Goal: Information Seeking & Learning: Learn about a topic

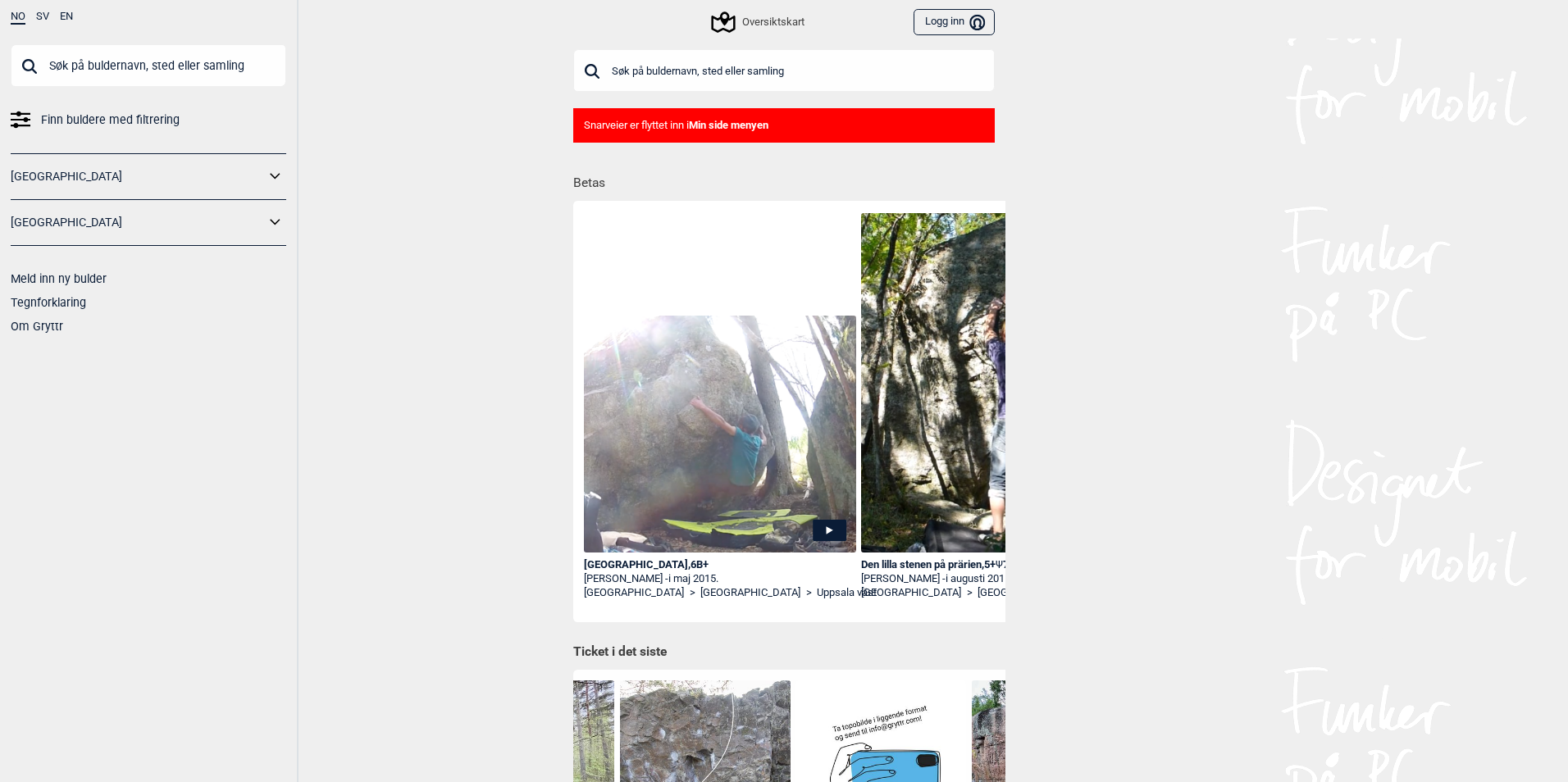
click at [277, 177] on icon at bounding box center [274, 176] width 10 height 6
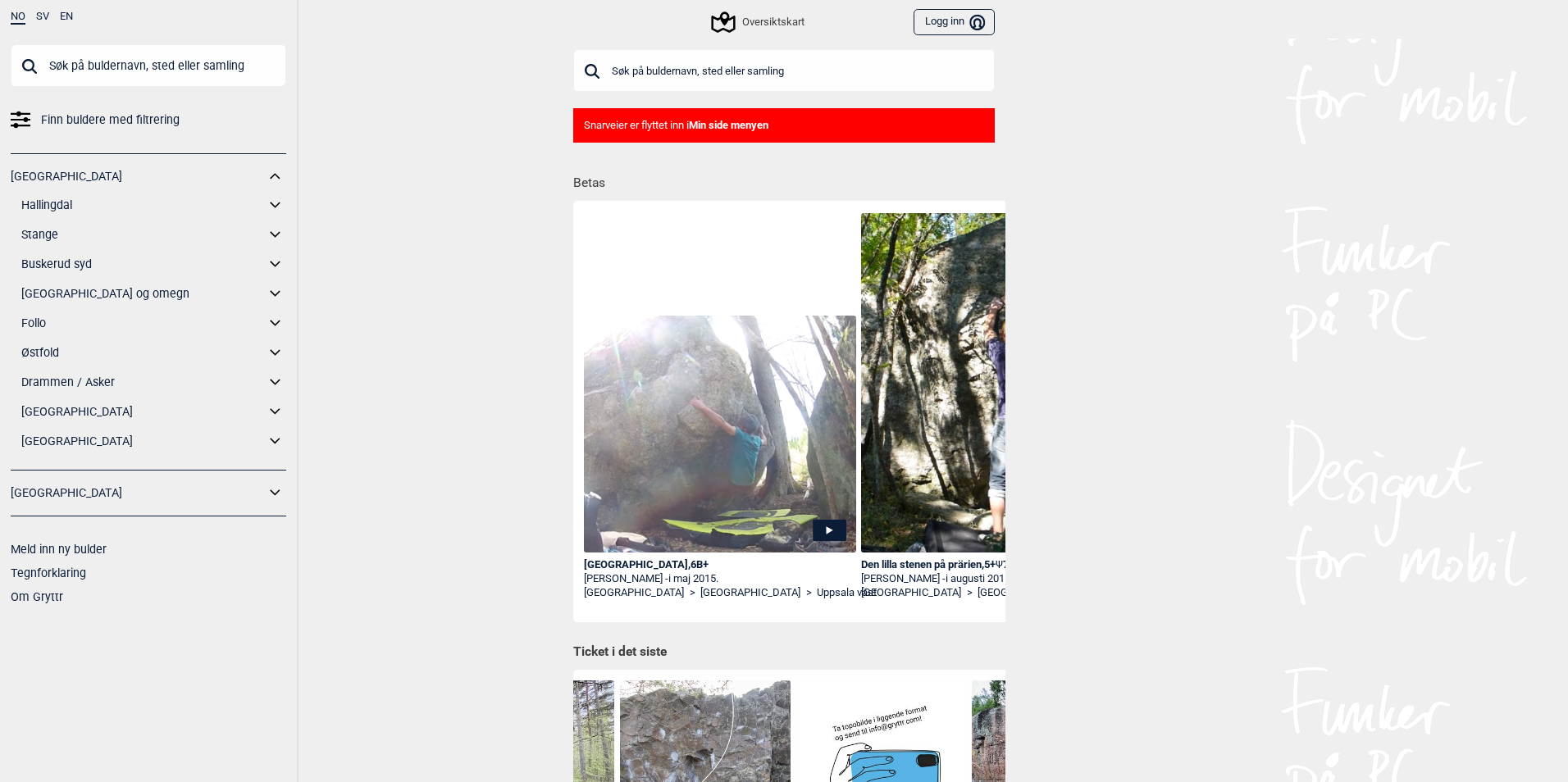
click at [275, 398] on div "[GEOGRAPHIC_DATA] Hallingdal Gol Ål Stange Kolomoen [GEOGRAPHIC_DATA] [GEOGRAPH…" at bounding box center [148, 312] width 276 height 317
click at [278, 419] on icon at bounding box center [276, 412] width 21 height 24
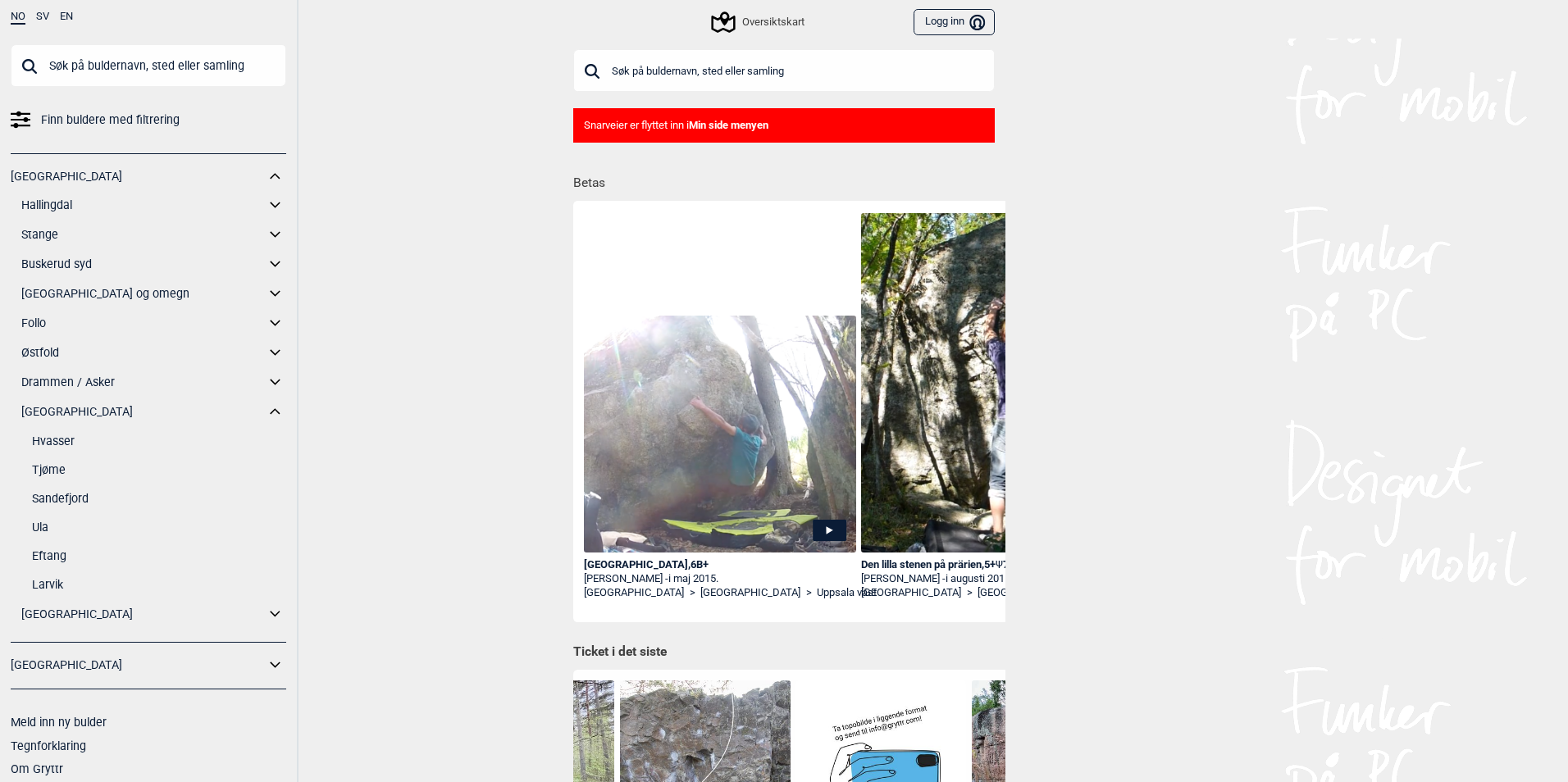
click at [78, 491] on link "Sandefjord" at bounding box center [159, 498] width 254 height 24
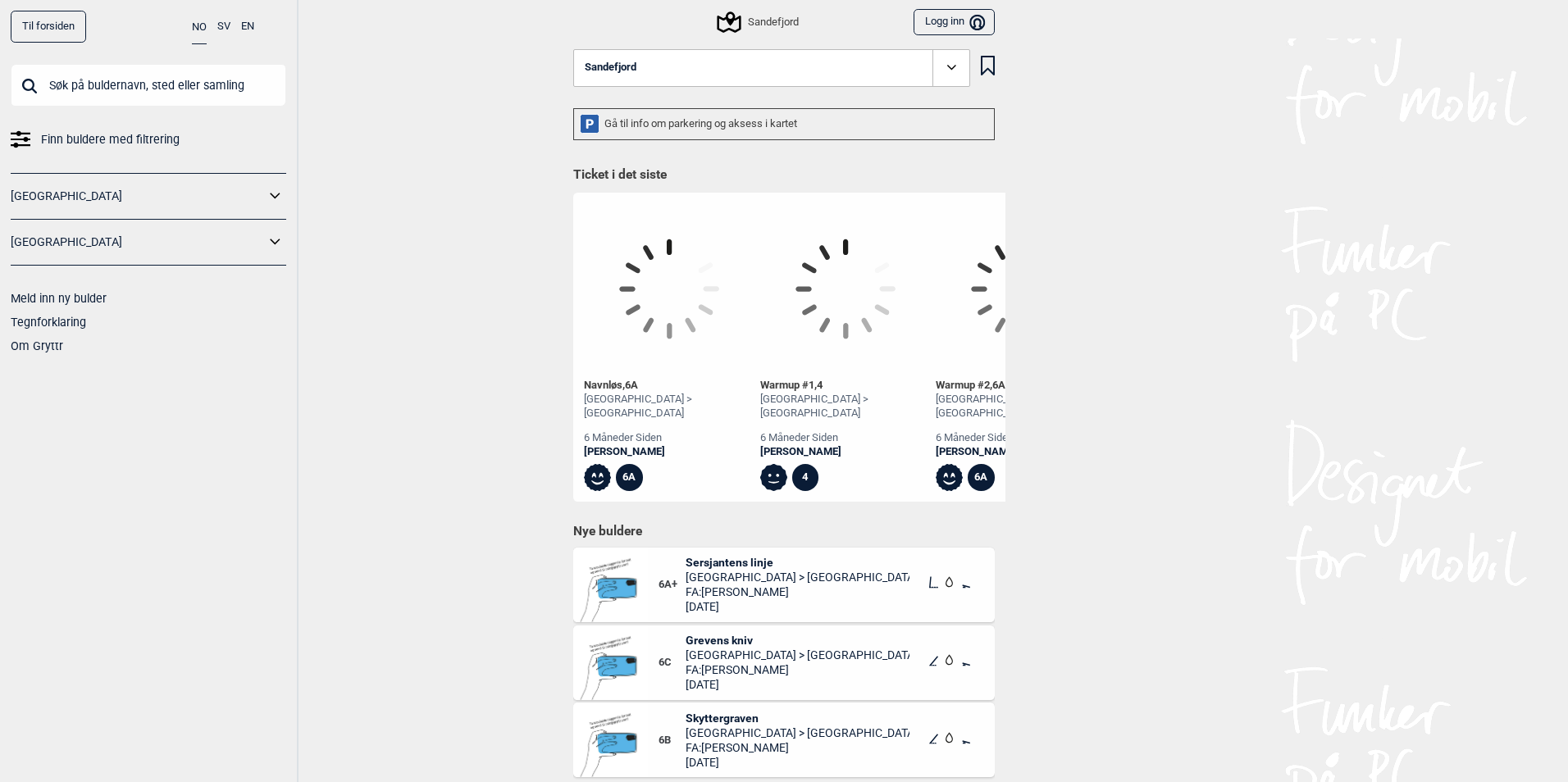
click at [694, 67] on button "Sandefjord" at bounding box center [771, 67] width 397 height 38
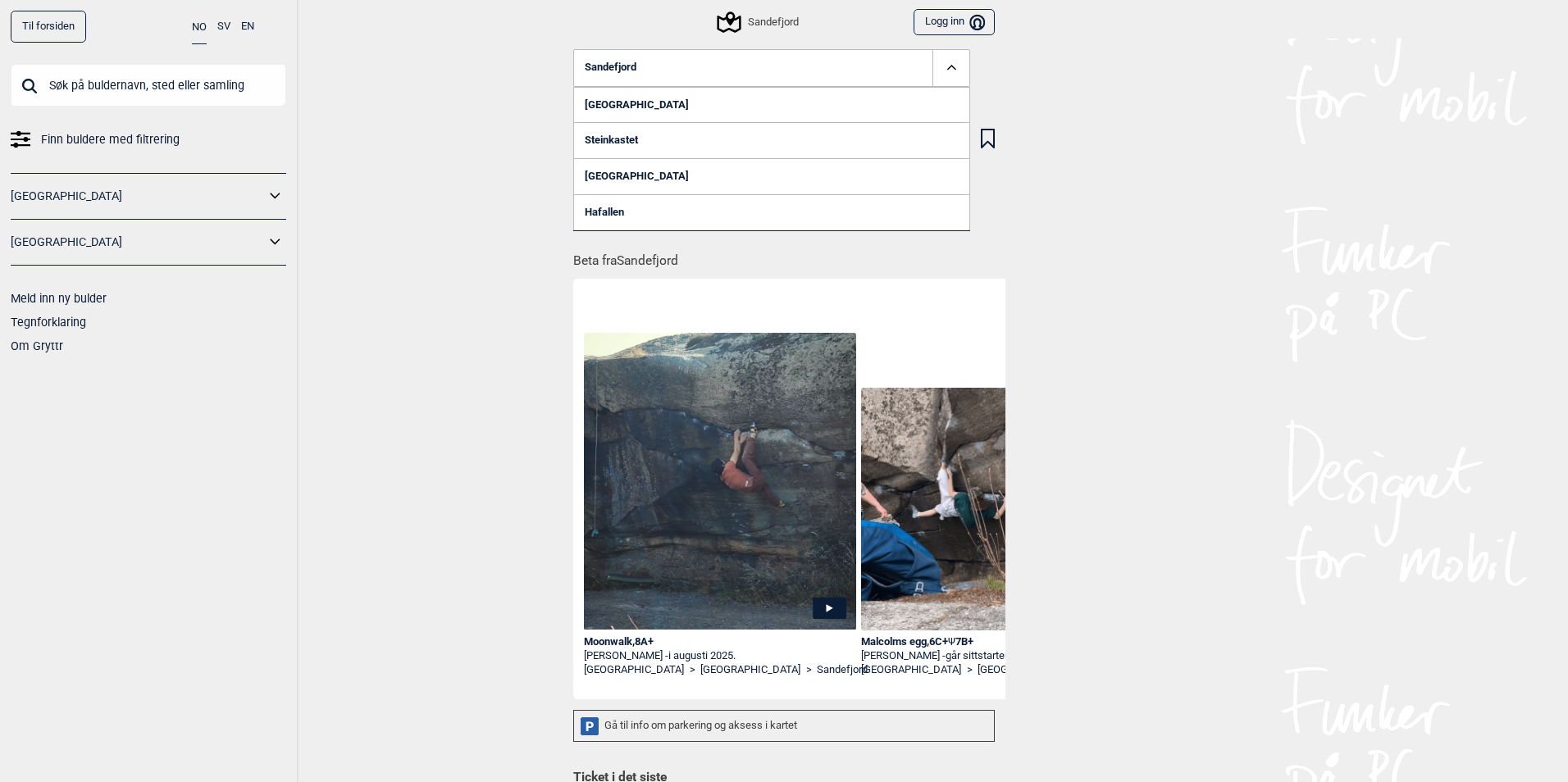
click at [602, 106] on link "[GEOGRAPHIC_DATA]" at bounding box center [771, 104] width 397 height 36
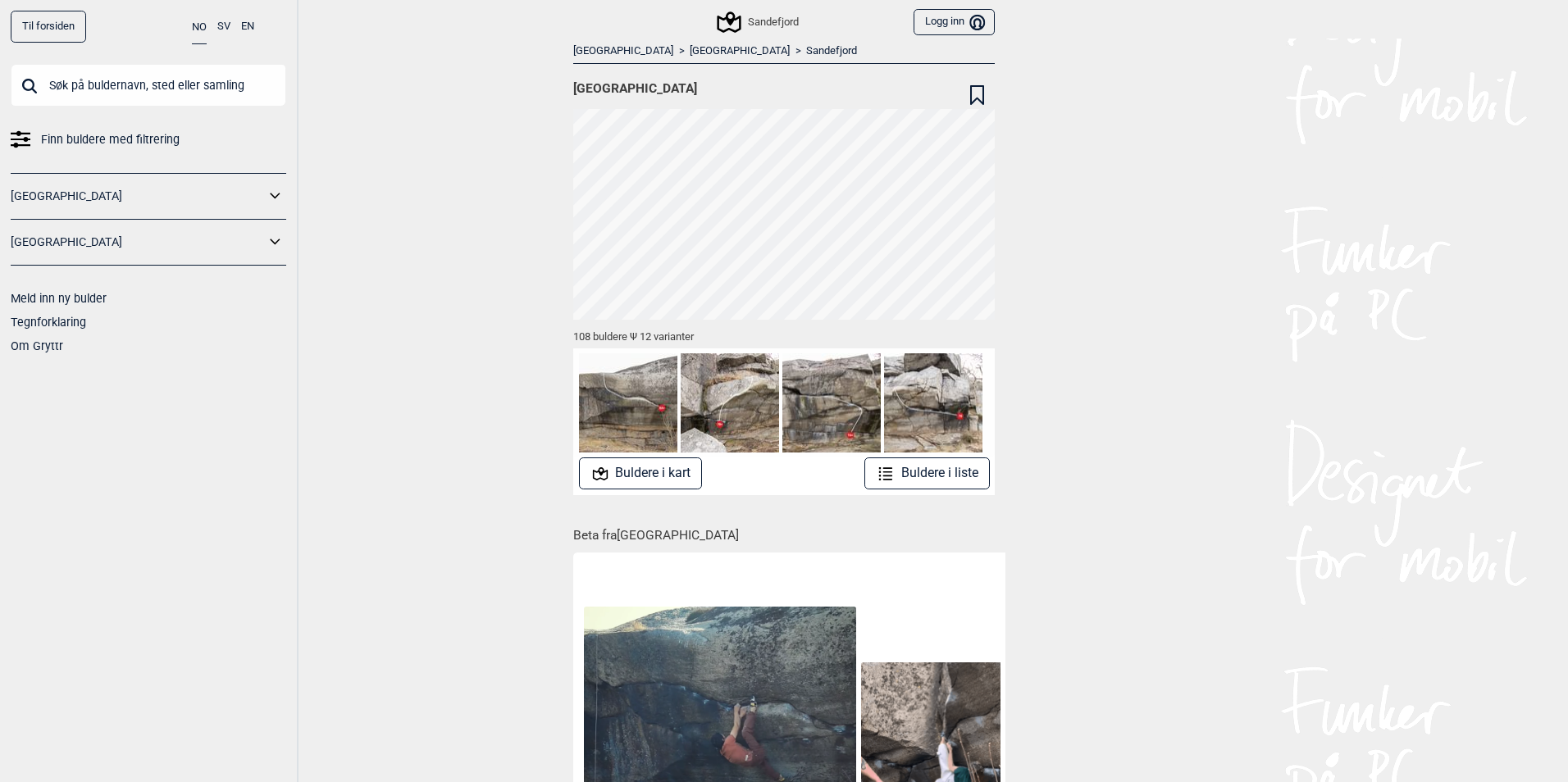
click at [918, 473] on button "Buldere i liste" at bounding box center [926, 474] width 125 height 32
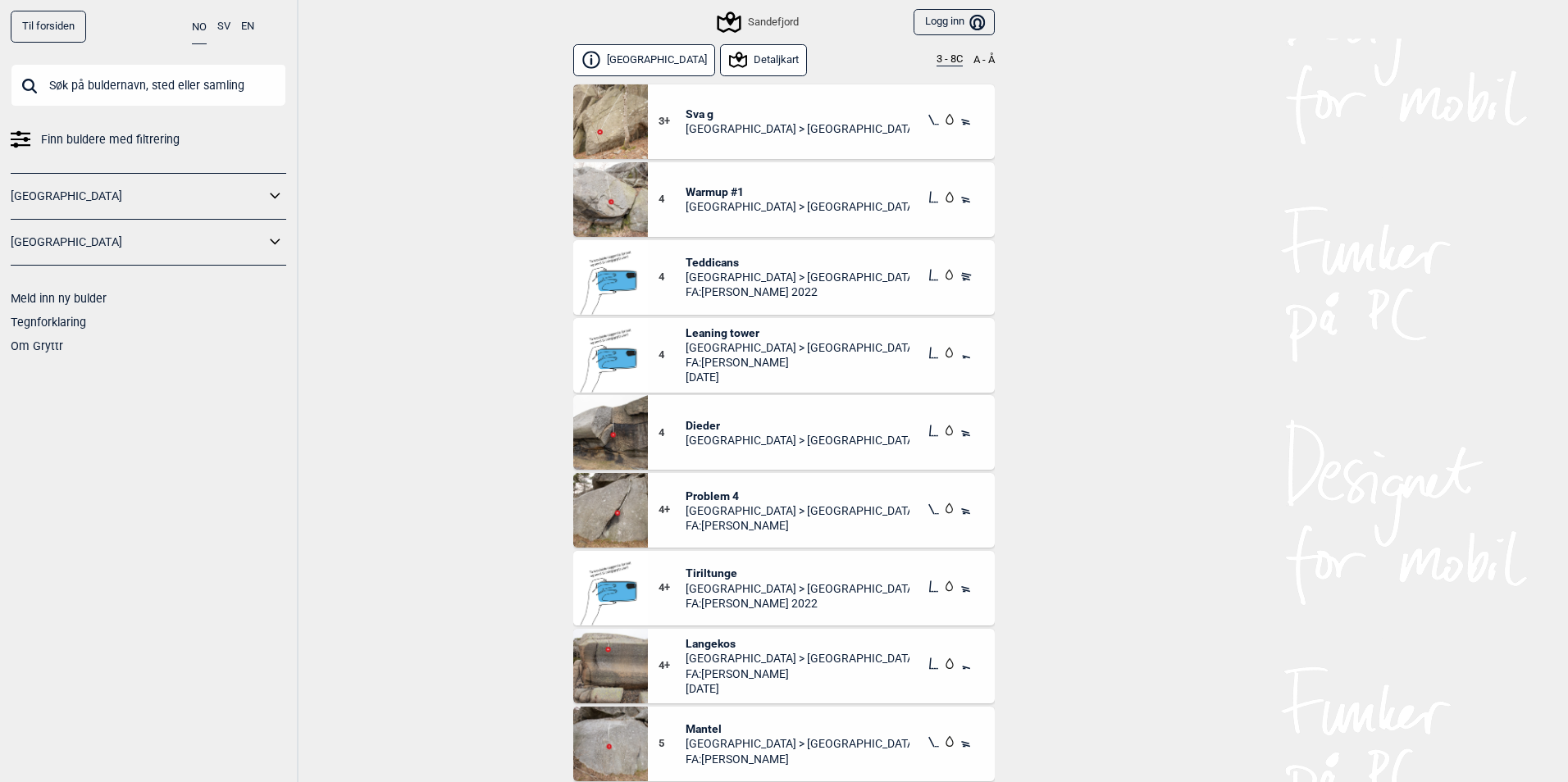
click at [941, 58] on button "3 - 8C" at bounding box center [950, 60] width 26 height 13
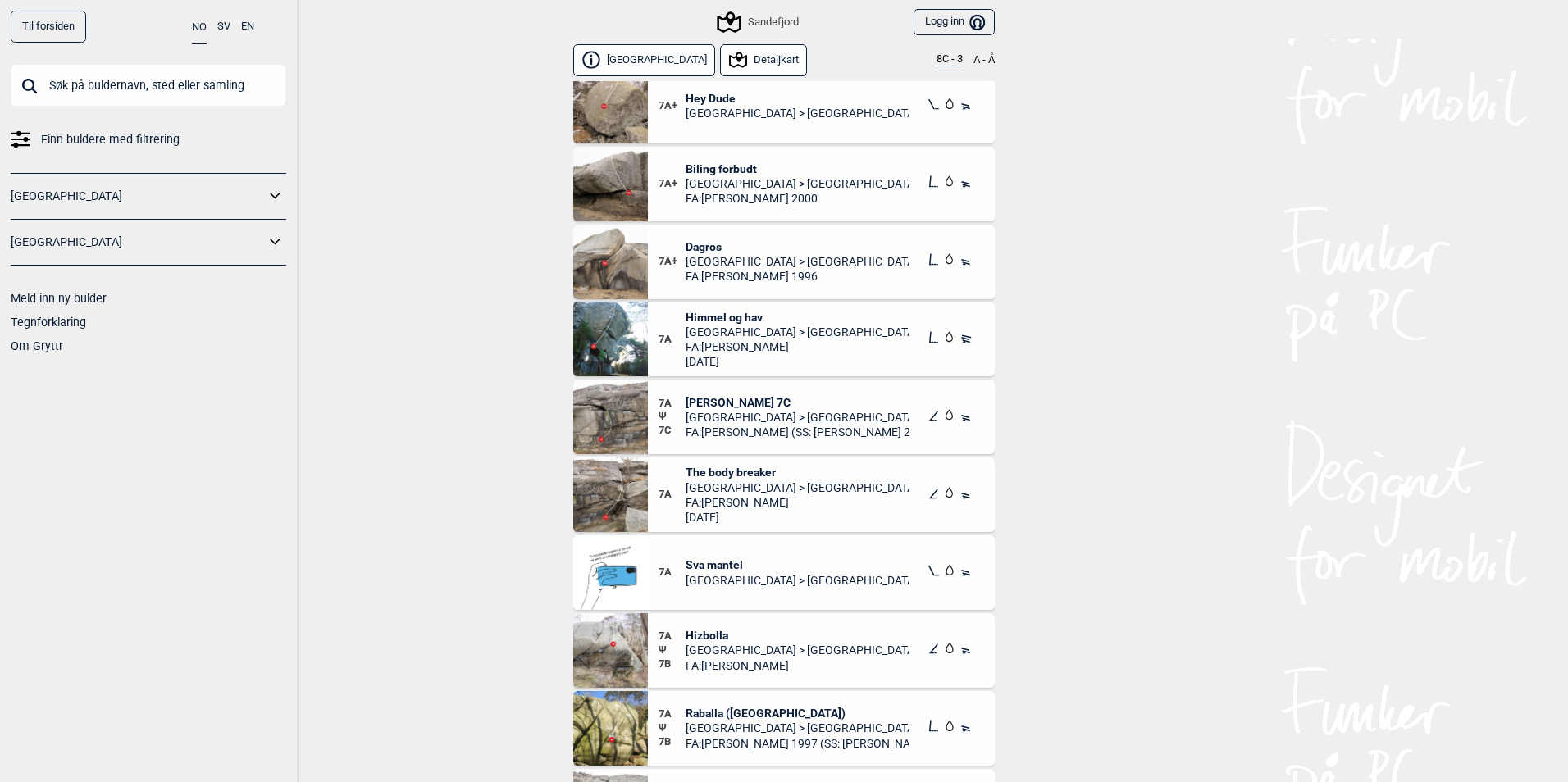
scroll to position [2707, 0]
click at [722, 161] on span "Biling forbudt" at bounding box center [798, 168] width 225 height 15
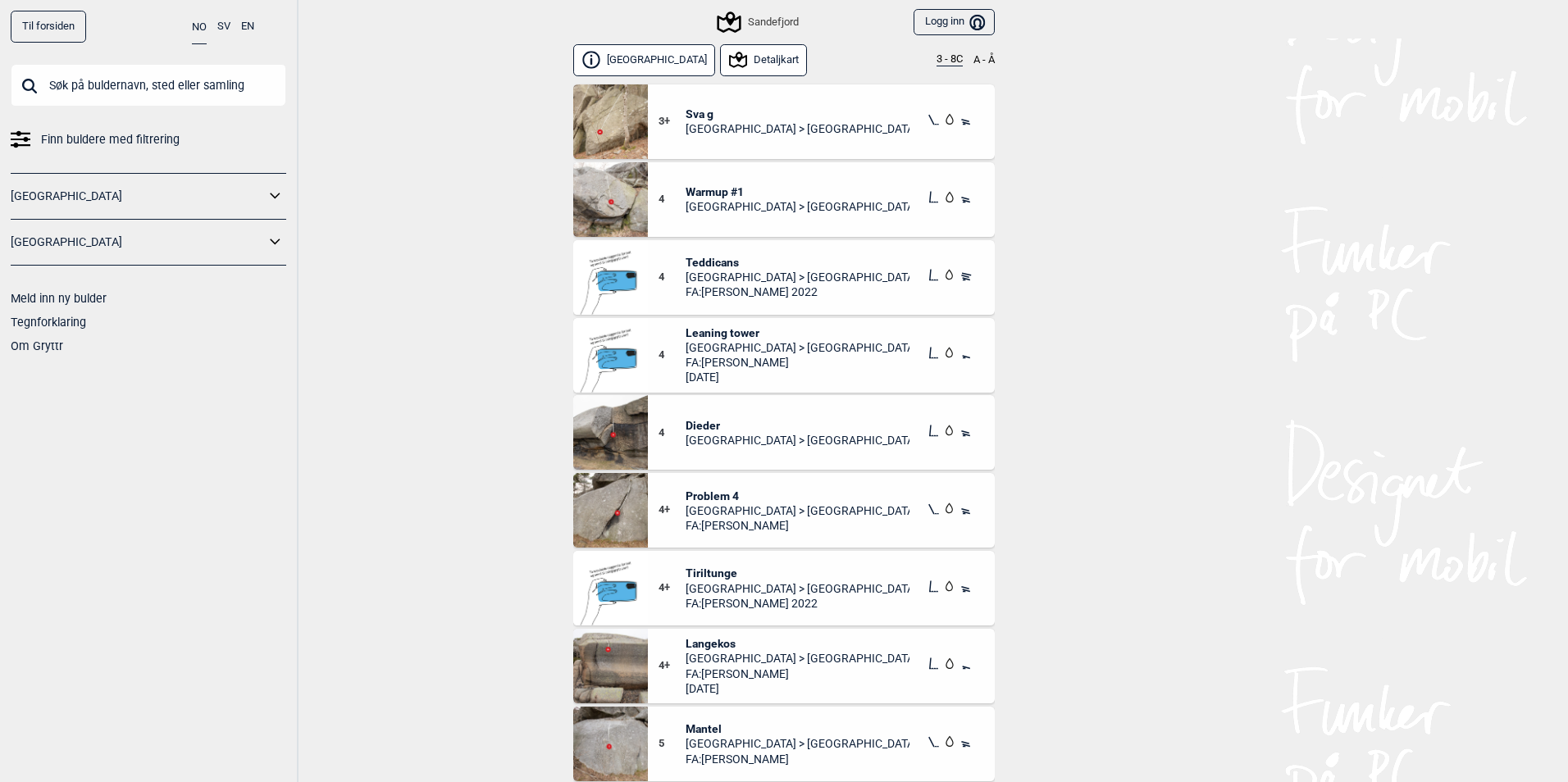
click at [937, 58] on button "3 - 8C" at bounding box center [950, 60] width 26 height 13
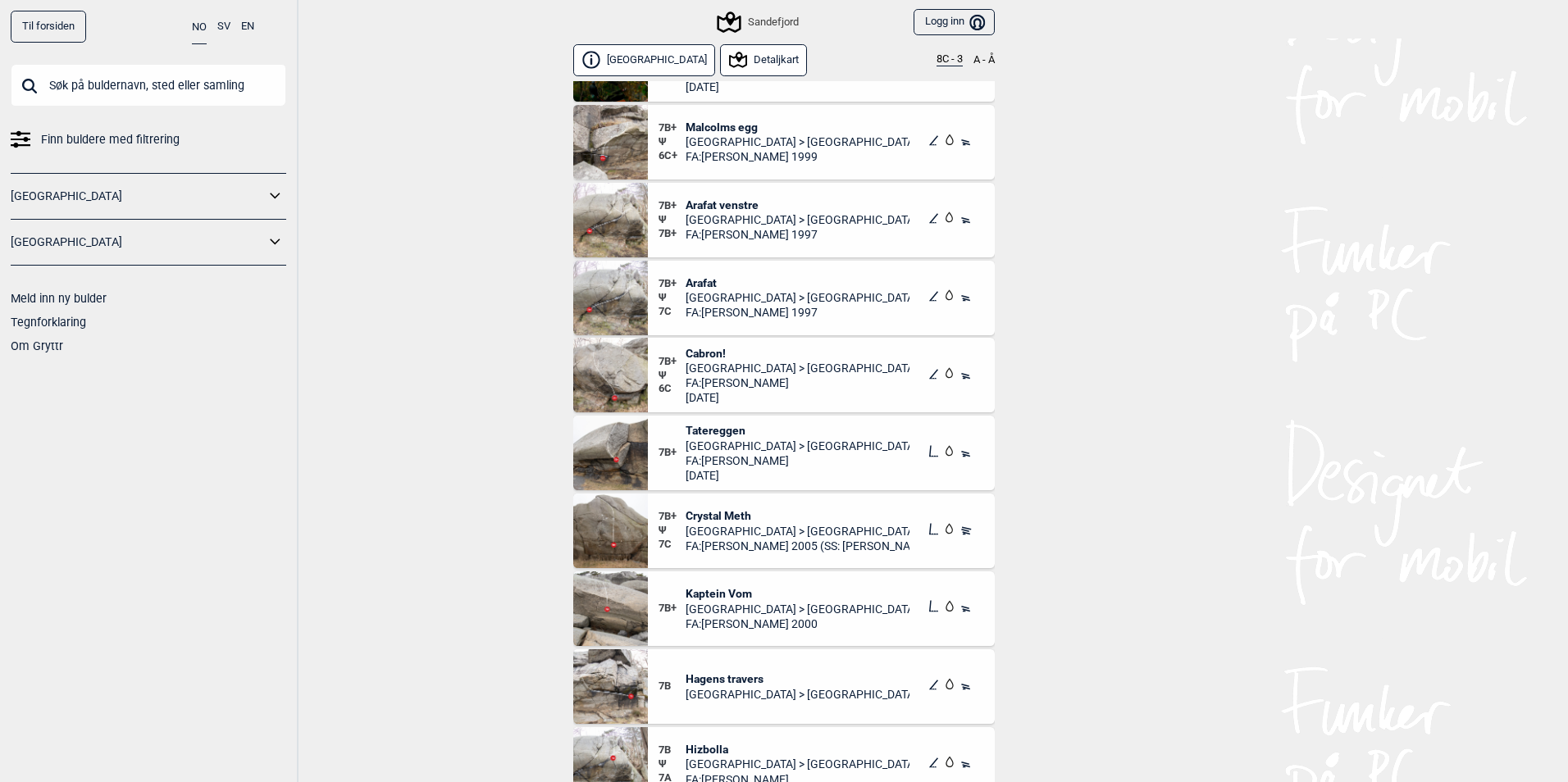
scroll to position [1394, 0]
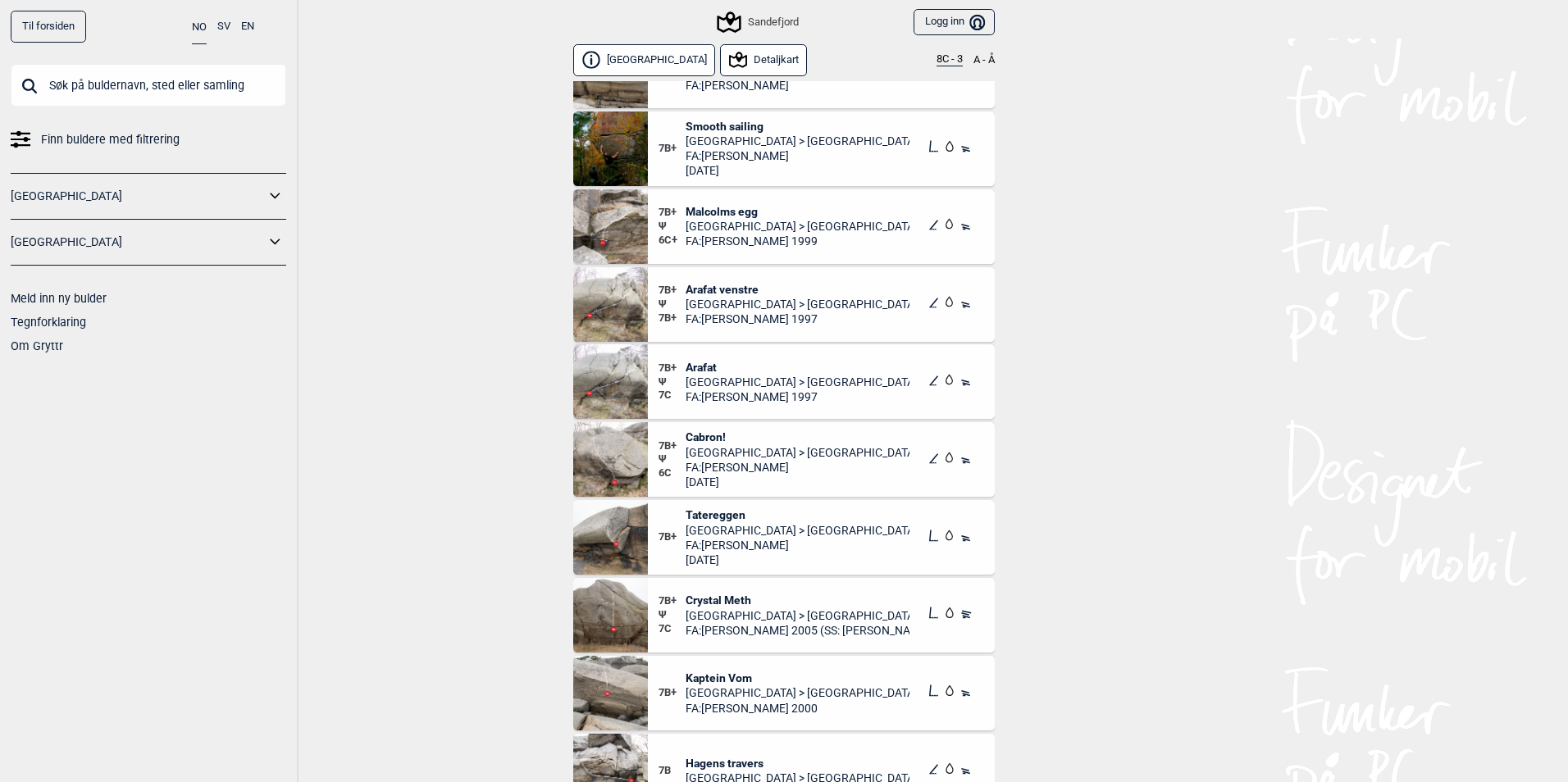
click at [700, 433] on span "Cabron!" at bounding box center [798, 437] width 225 height 15
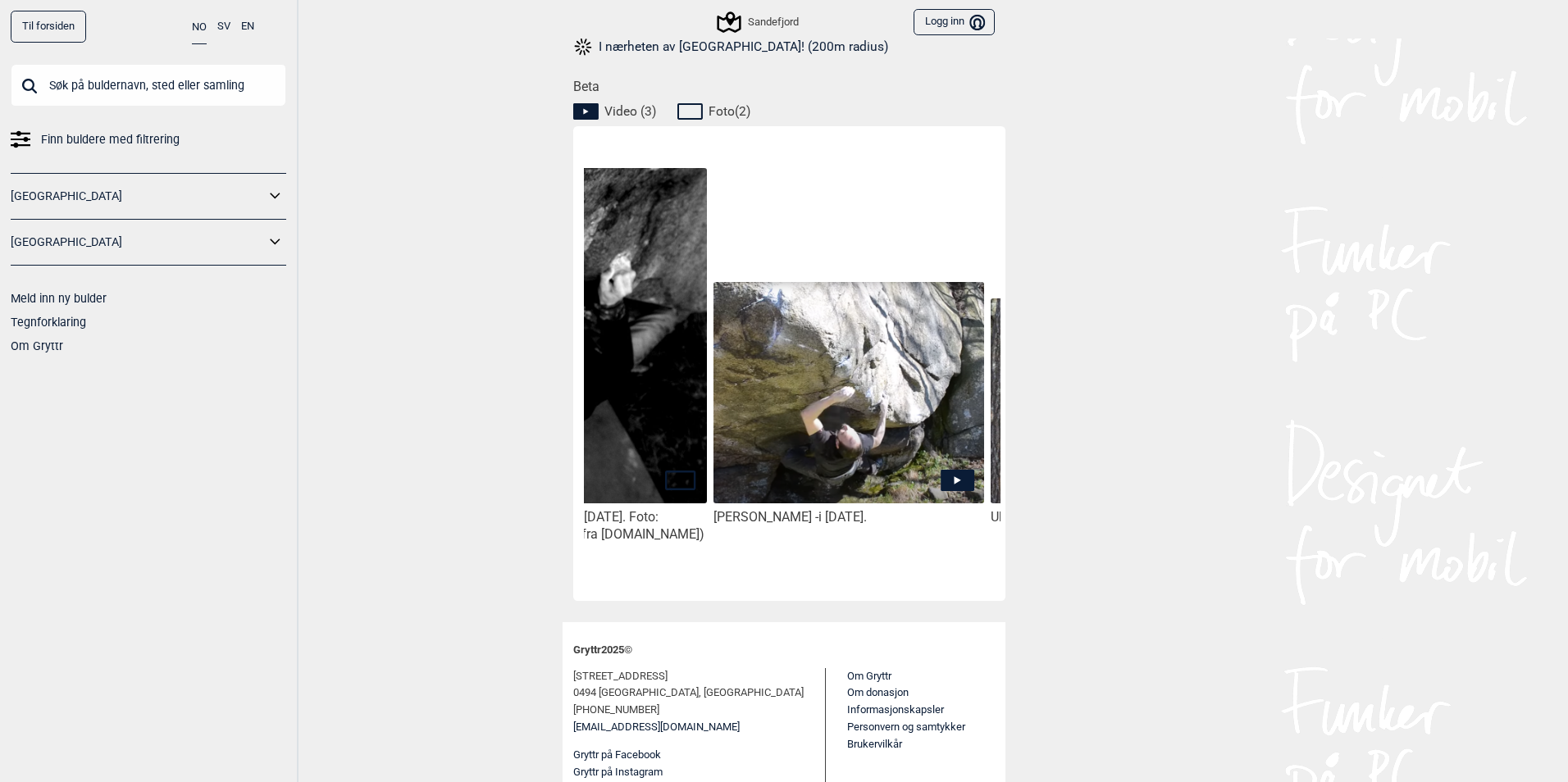
scroll to position [0, 696]
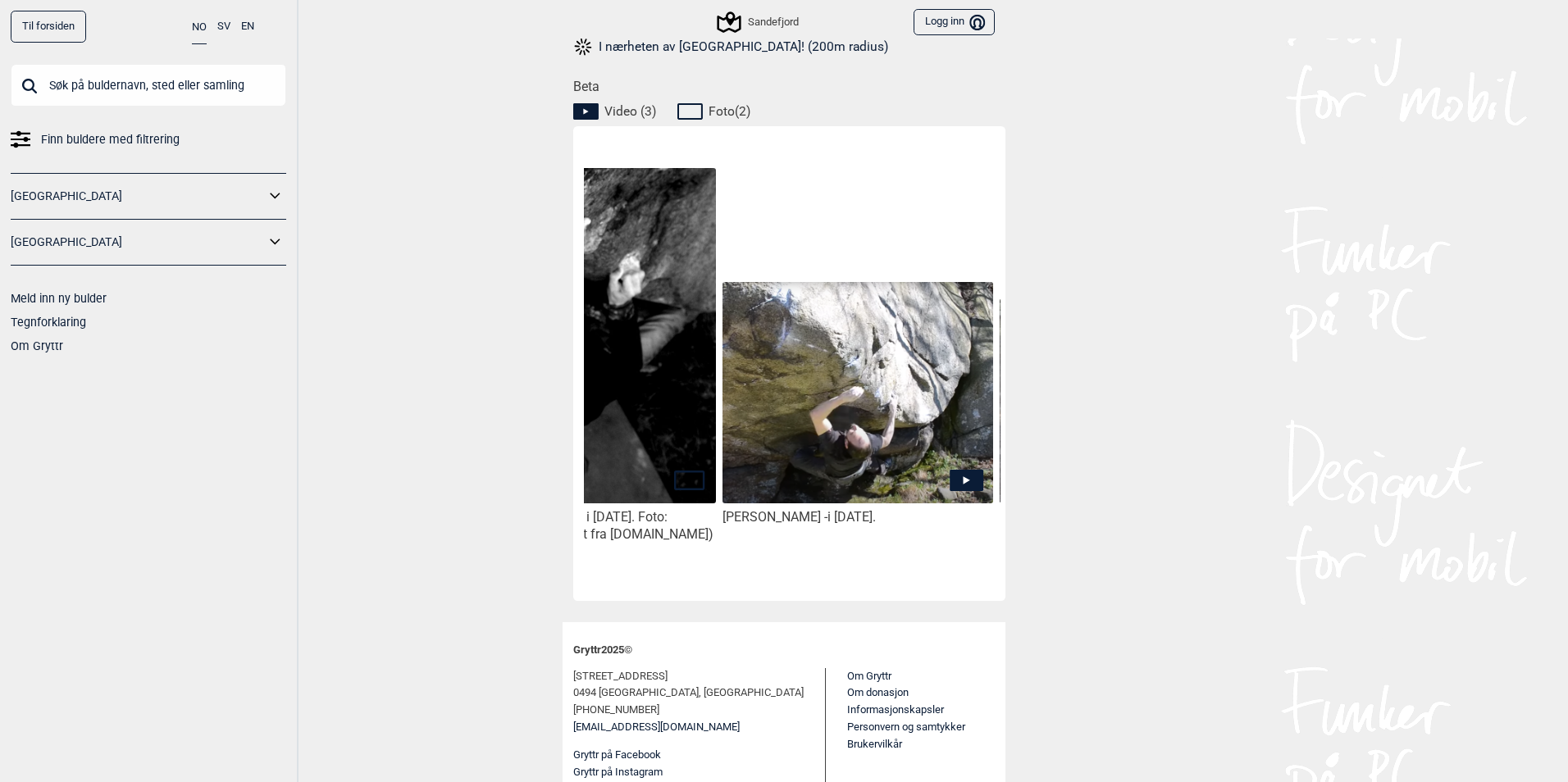
click at [950, 478] on icon at bounding box center [967, 481] width 33 height 21
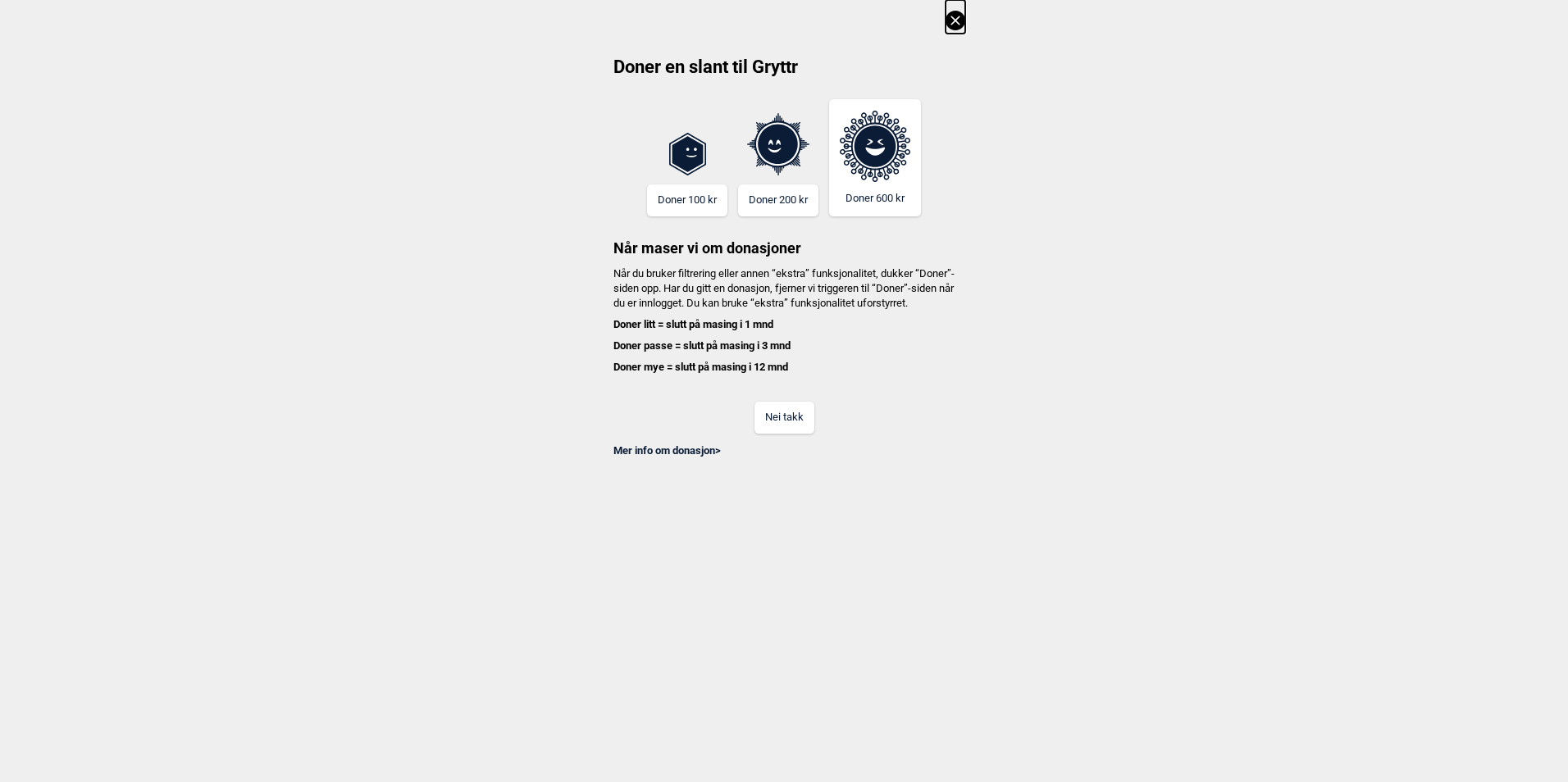
click at [815, 433] on div "Nei takk" at bounding box center [784, 407] width 362 height 53
click at [806, 433] on button "Nei takk" at bounding box center [784, 418] width 60 height 32
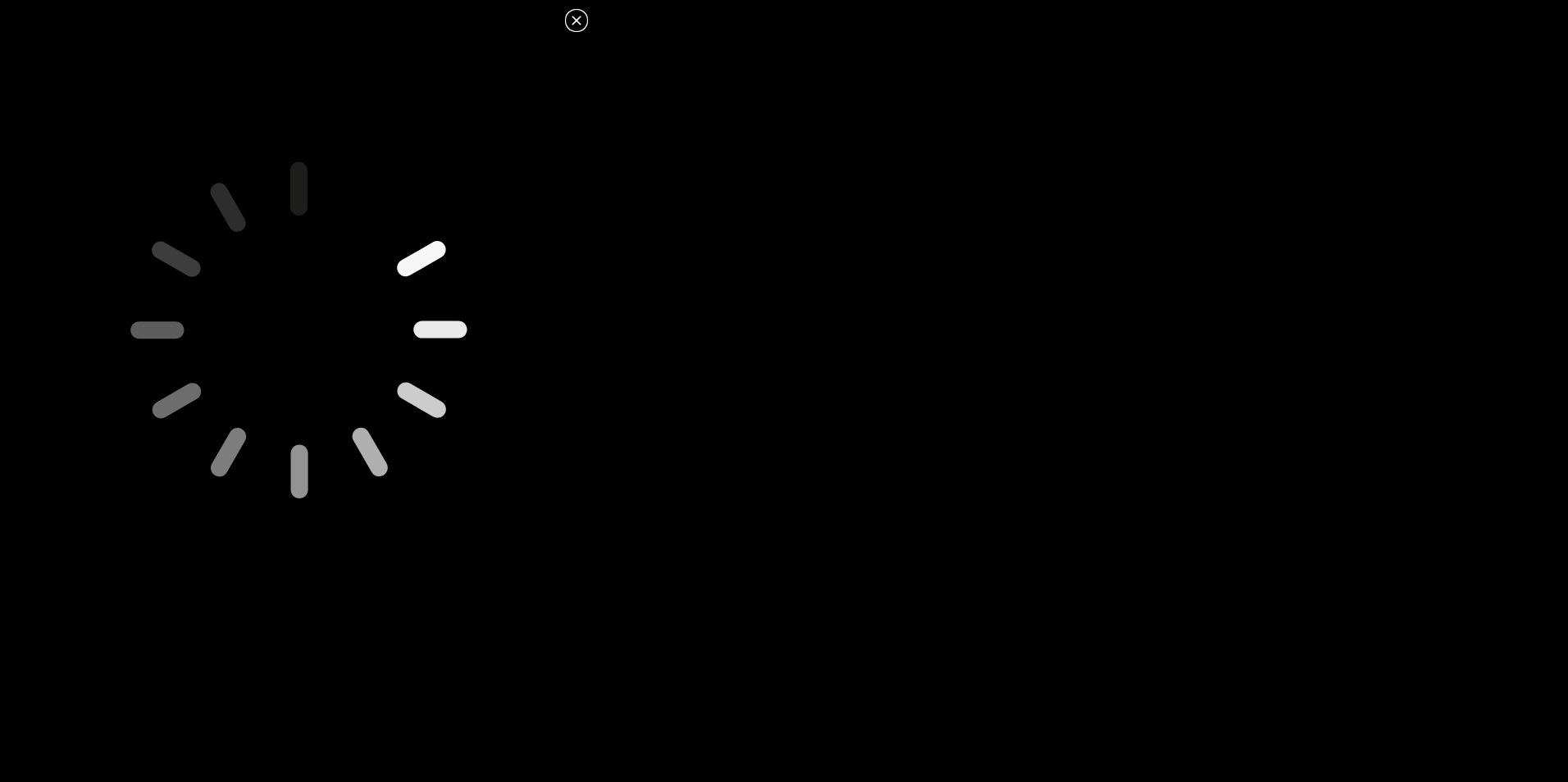
click at [568, 18] on icon at bounding box center [576, 20] width 19 height 19
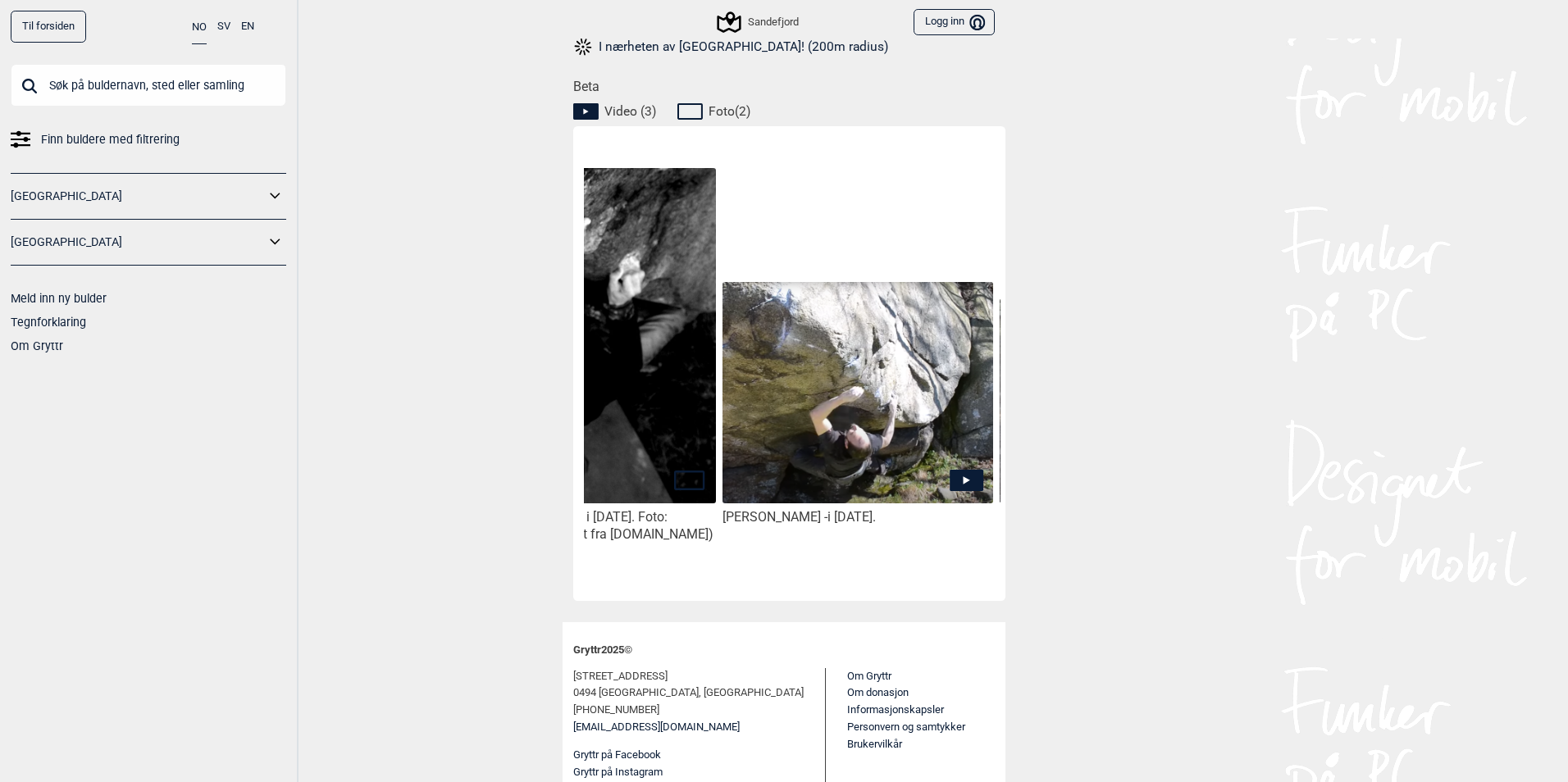
click at [963, 483] on icon at bounding box center [966, 480] width 6 height 8
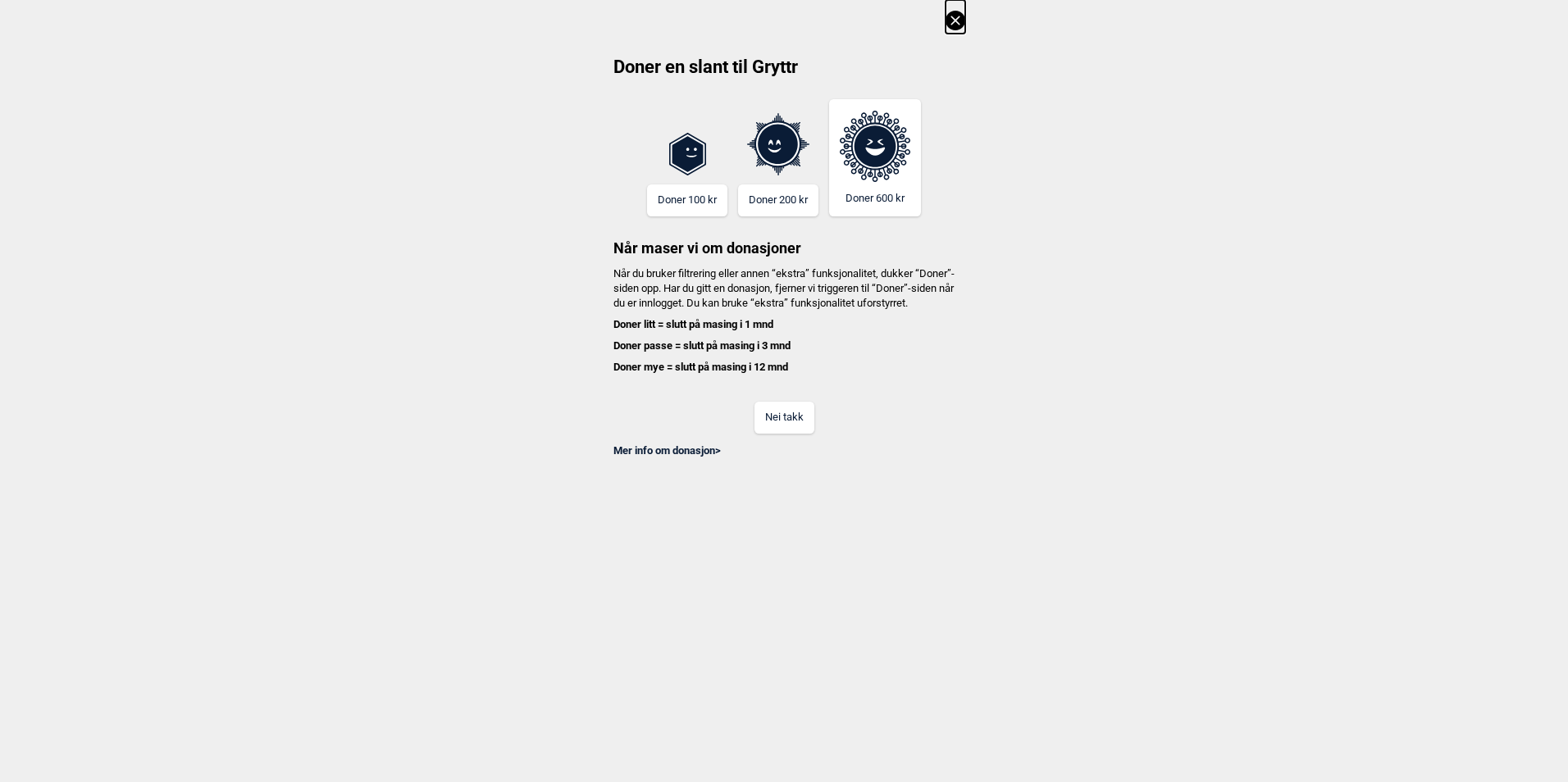
click at [791, 433] on button "Nei takk" at bounding box center [784, 418] width 60 height 32
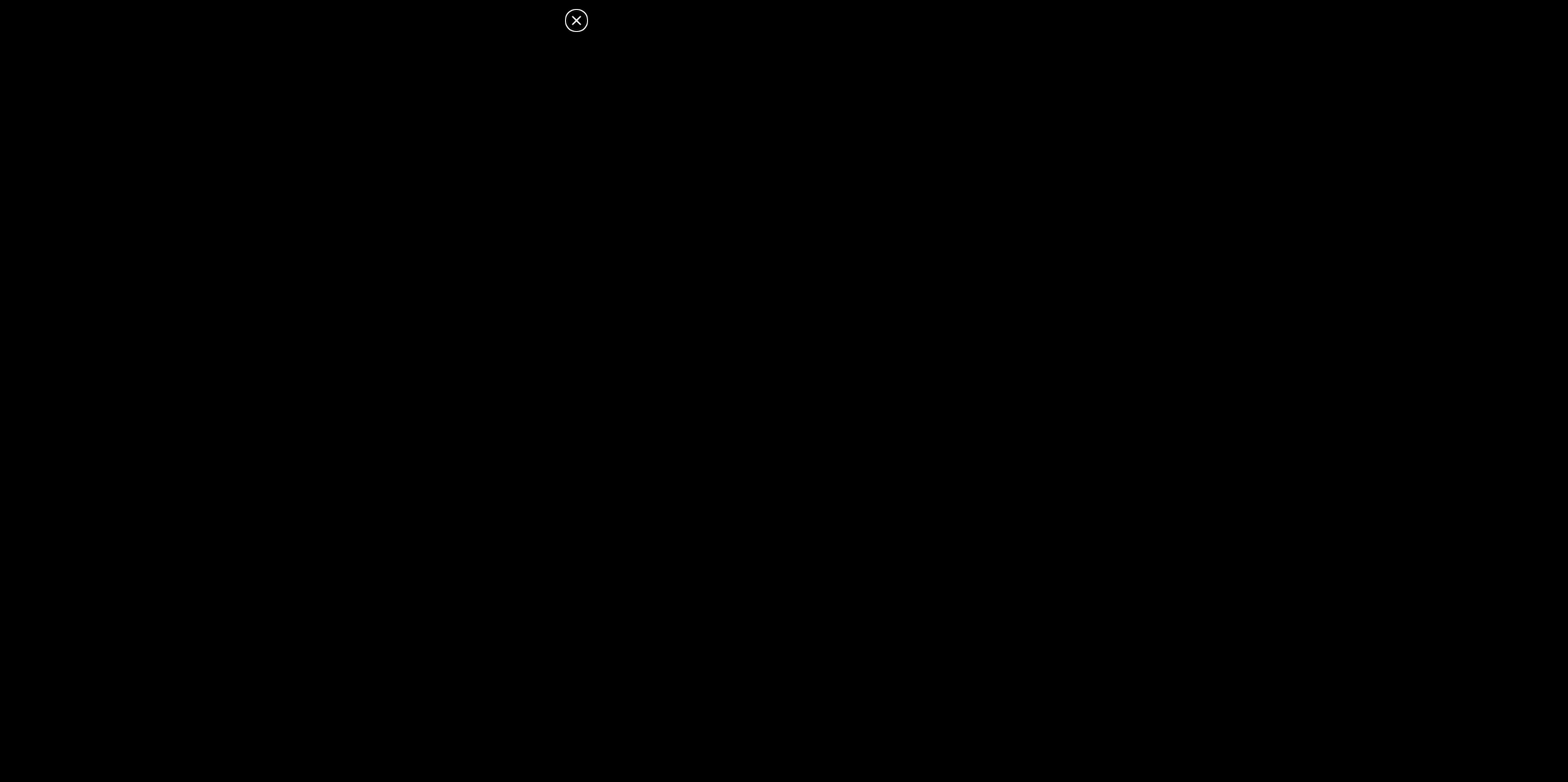
click at [577, 18] on icon at bounding box center [576, 20] width 19 height 19
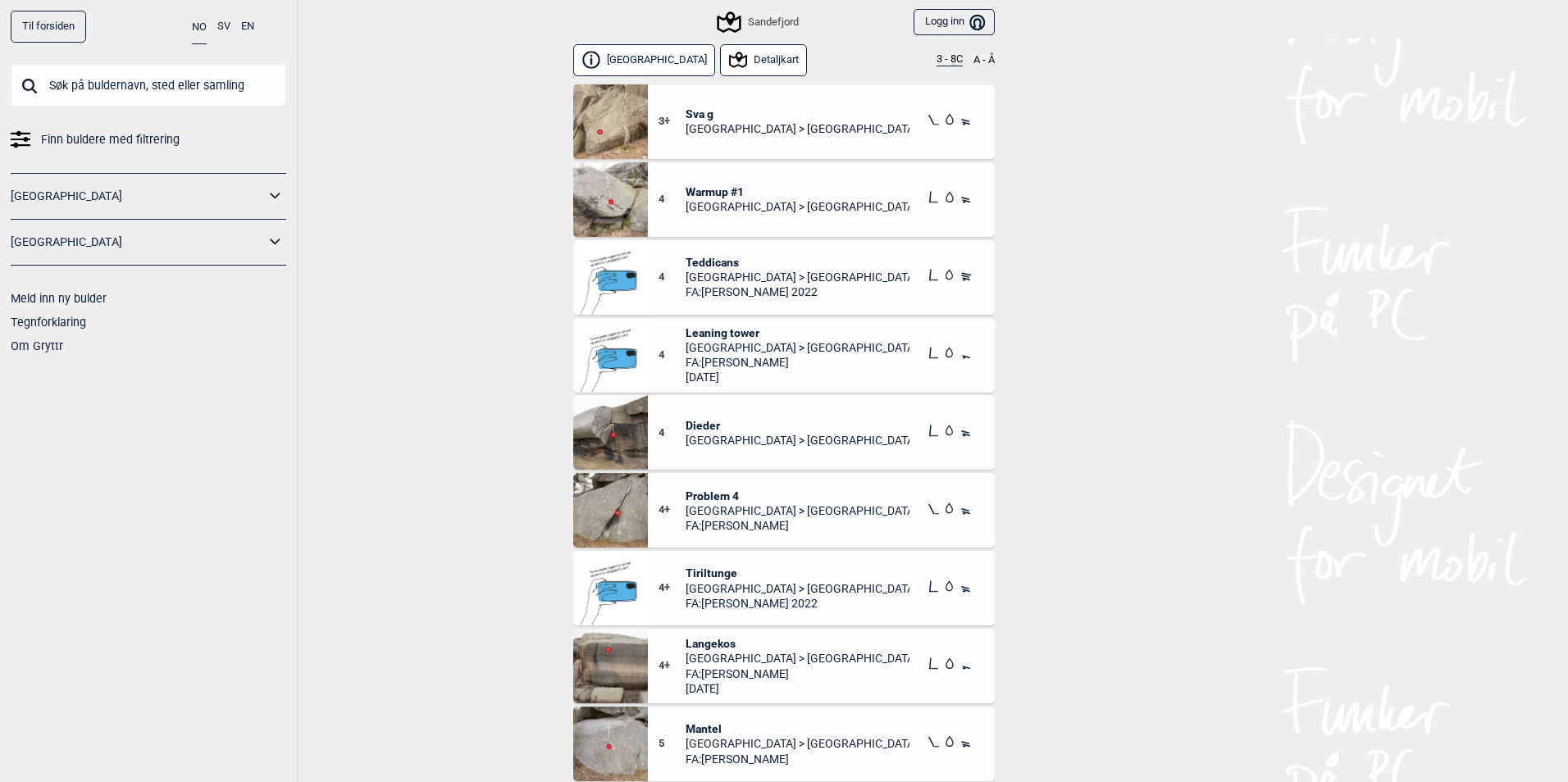
click at [940, 57] on button "3 - 8C" at bounding box center [950, 60] width 26 height 13
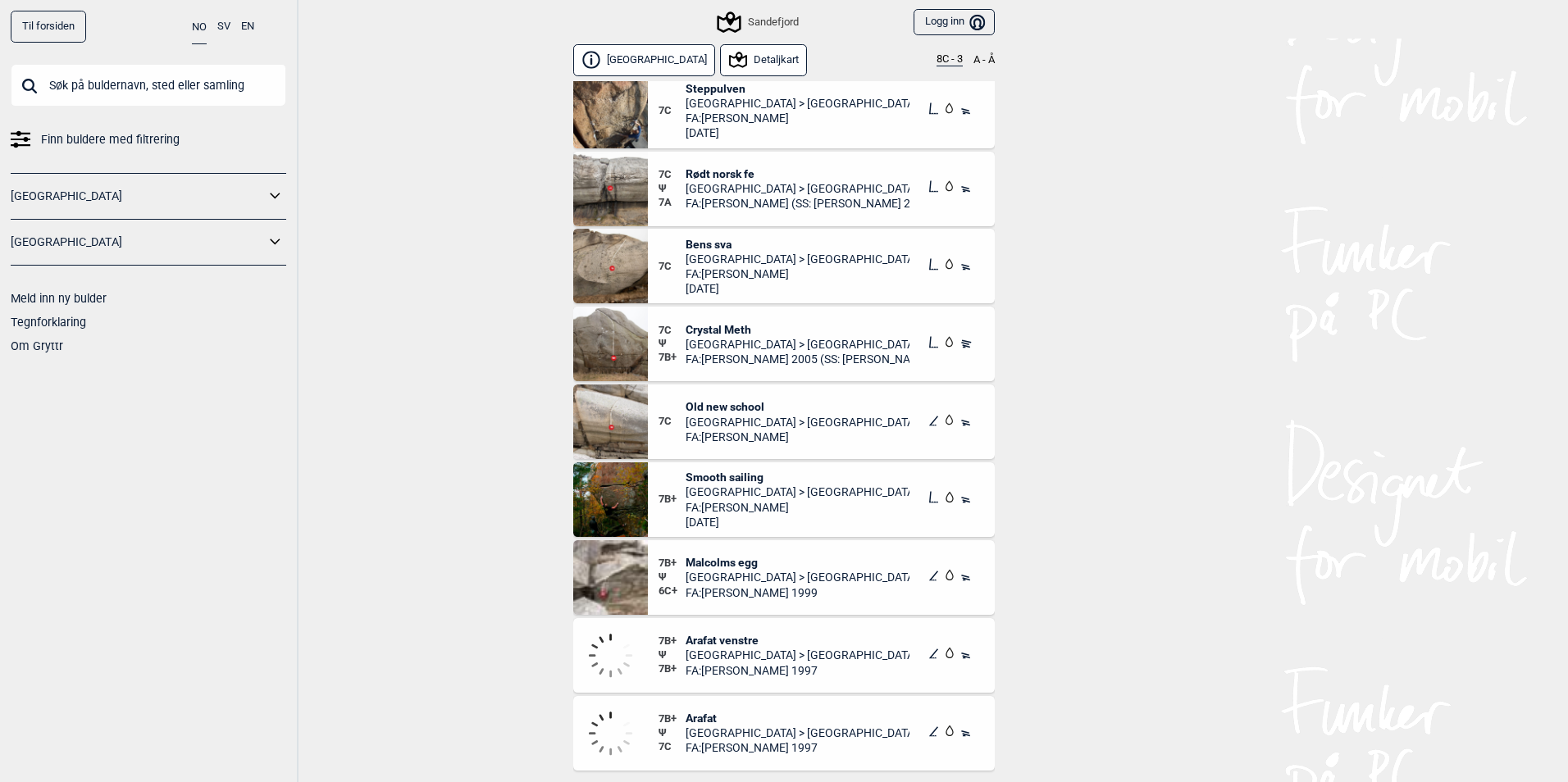
scroll to position [1067, 0]
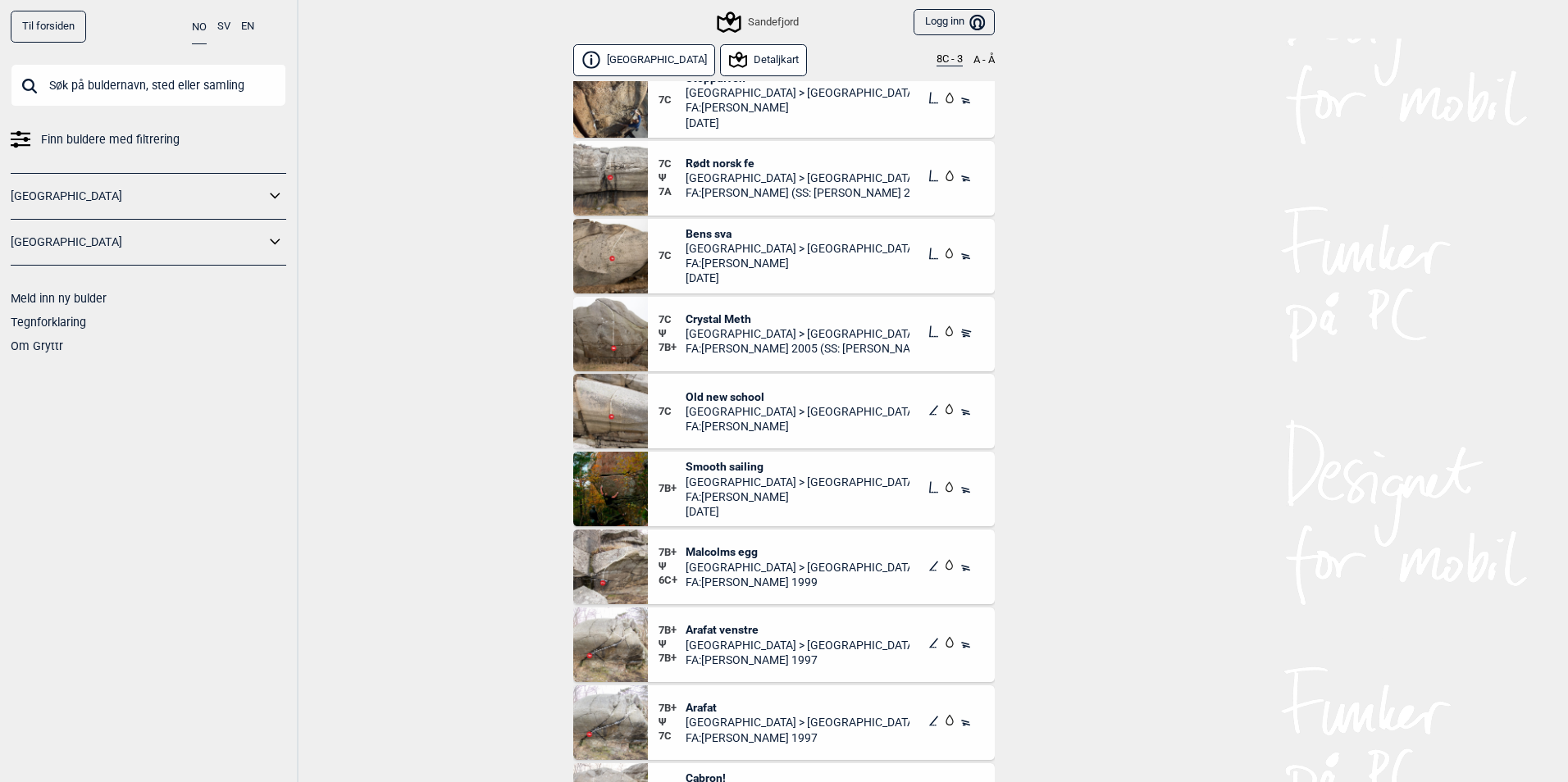
click at [705, 320] on span "Crystal Meth" at bounding box center [798, 319] width 225 height 15
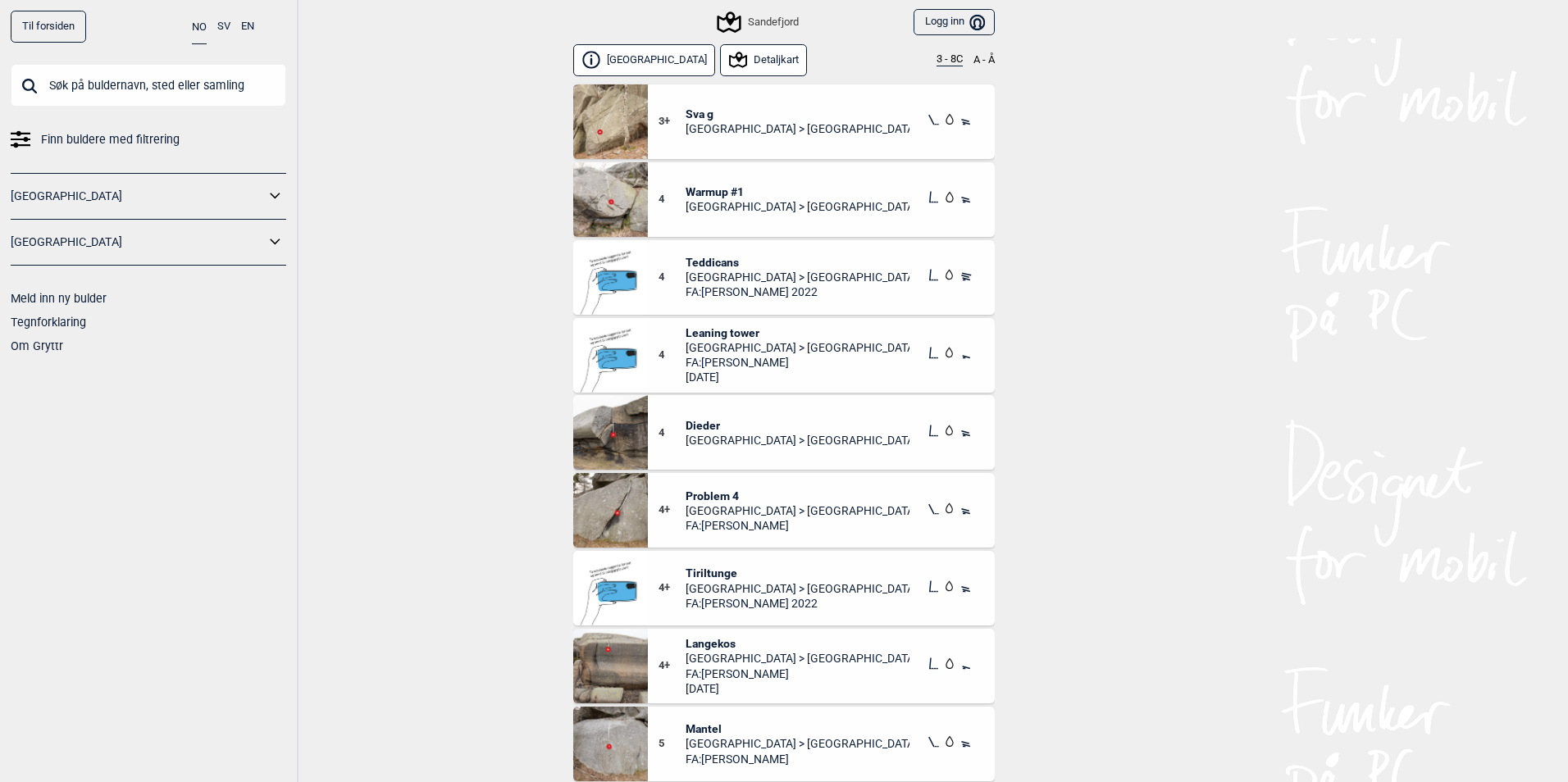
click at [946, 58] on button "3 - 8C" at bounding box center [950, 60] width 26 height 13
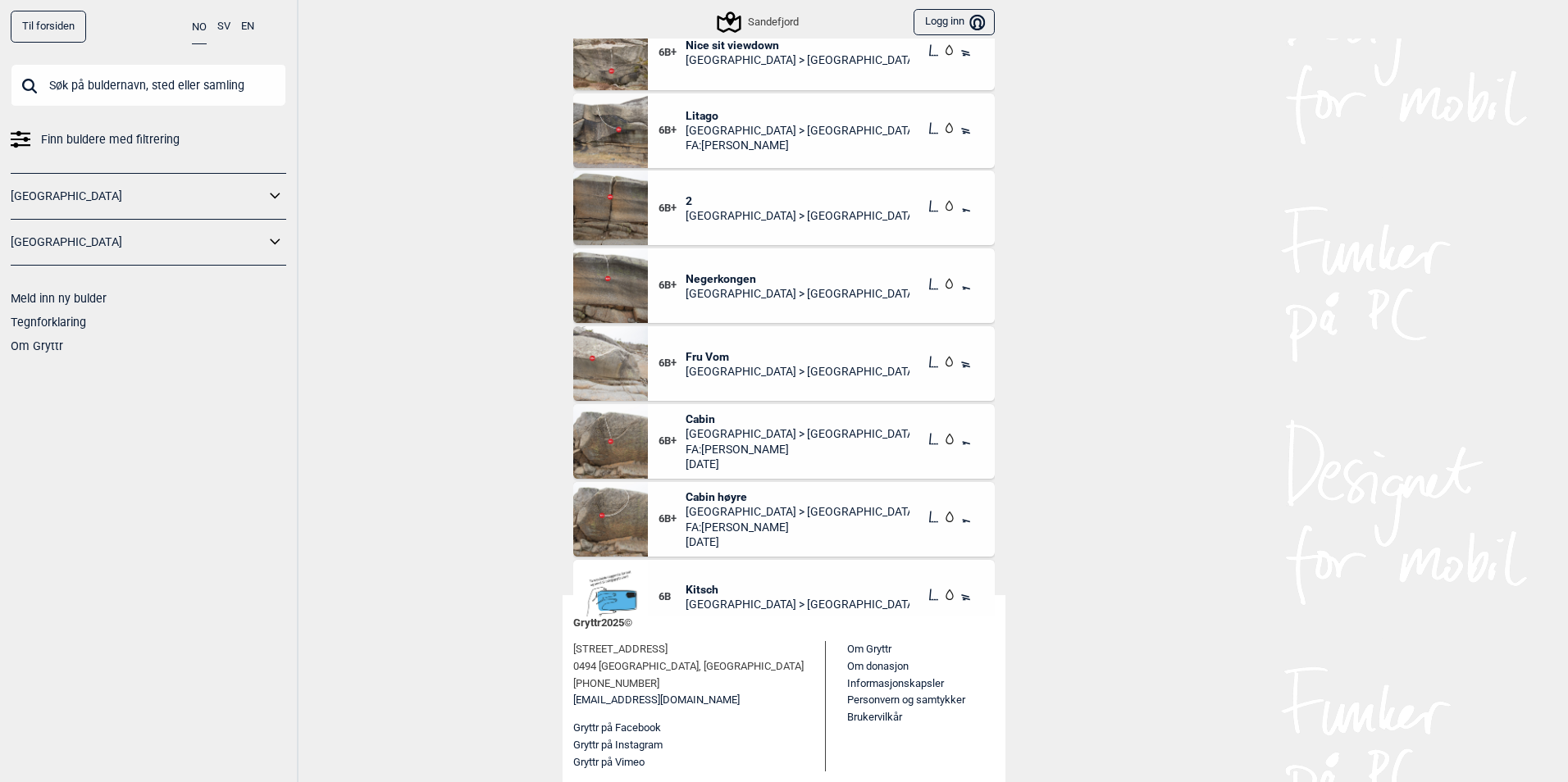
scroll to position [4406, 0]
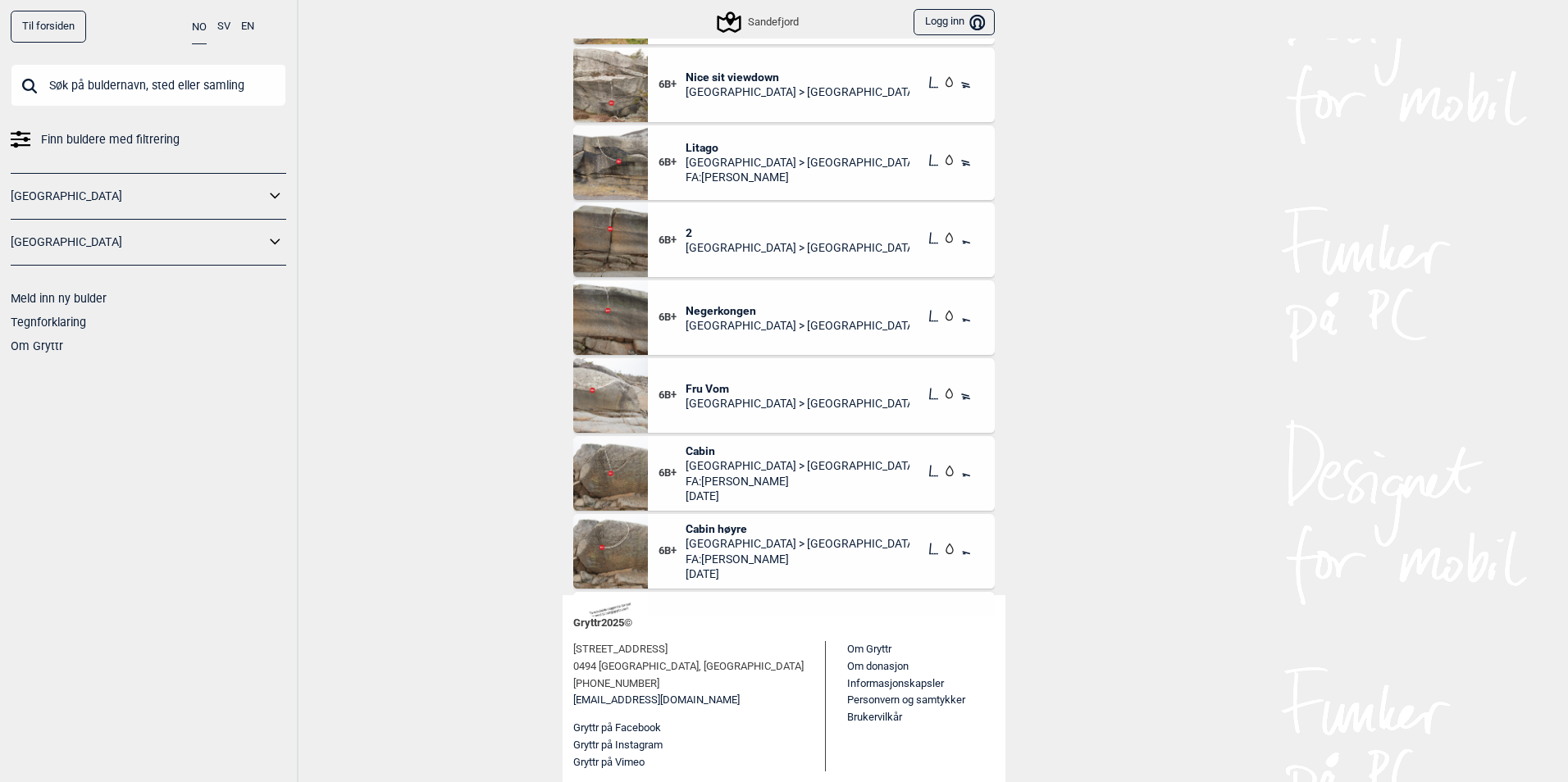
click at [723, 304] on span "Negerkongen" at bounding box center [798, 311] width 225 height 15
